Goal: Use online tool/utility: Use online tool/utility

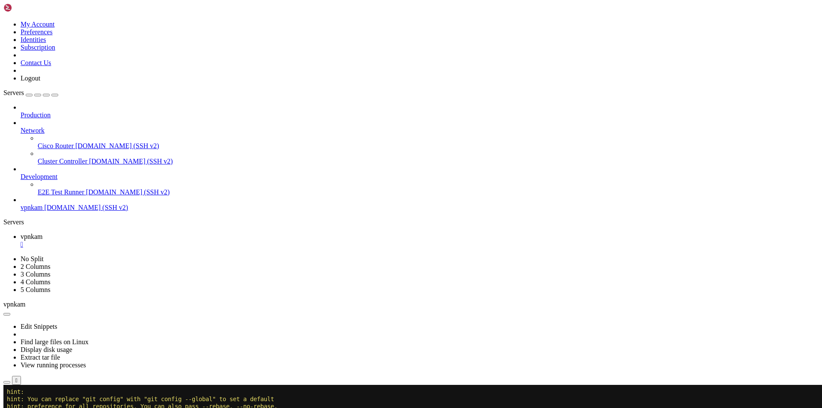
scroll to position [39281, 0]
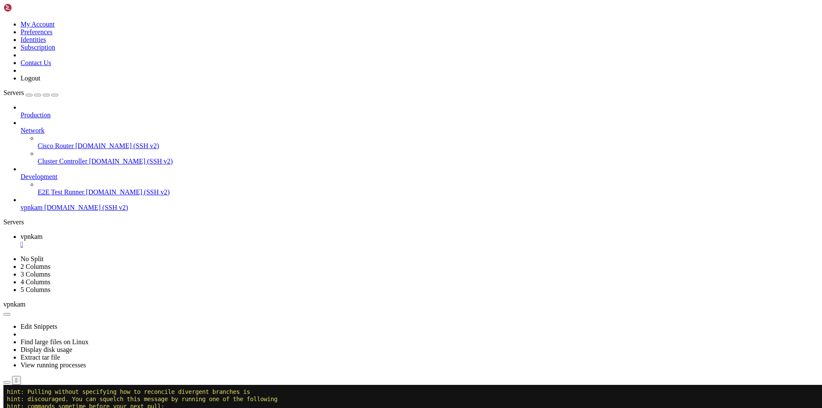
drag, startPoint x: 128, startPoint y: 735, endPoint x: 7, endPoint y: 705, distance: 124.4
copy div "Username for '[URL][DOMAIN_NAME]': ajisaikam Password for '[URL][EMAIL_ADDRESS]…"
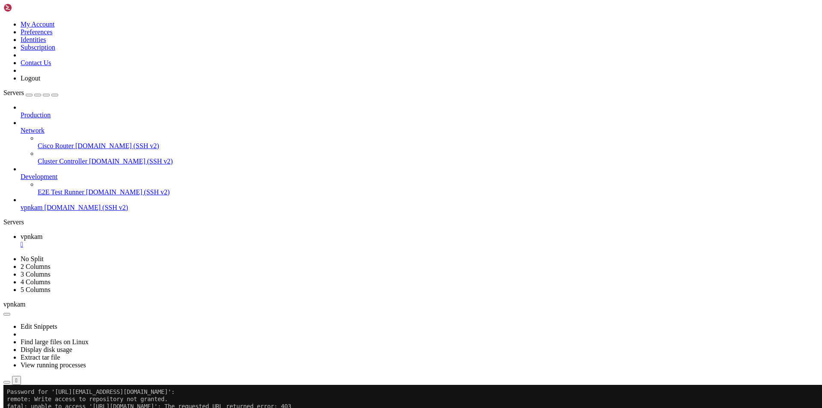
scroll to position [39630, 0]
